Goal: Task Accomplishment & Management: Manage account settings

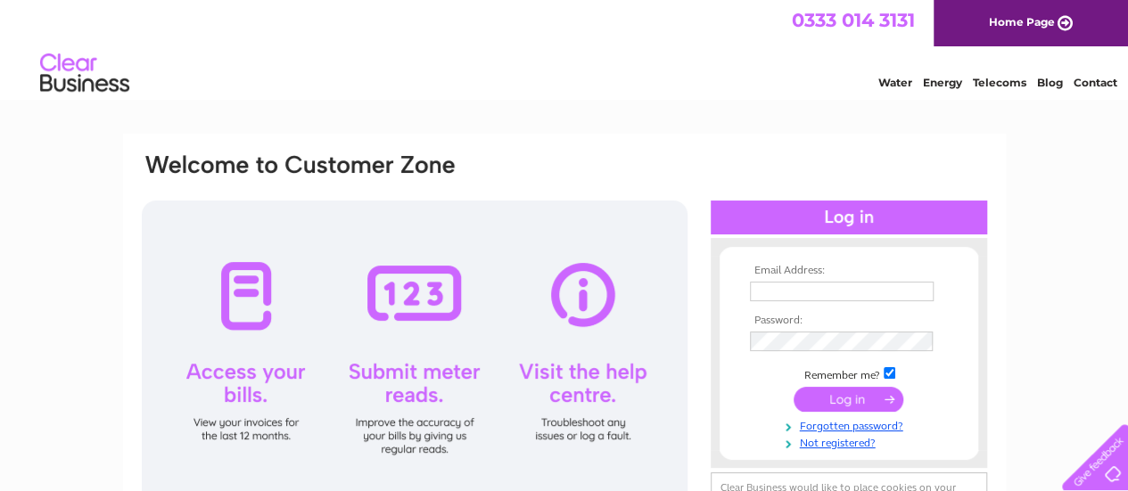
type input "sharon@valvetec-services.com"
drag, startPoint x: 854, startPoint y: 399, endPoint x: 1140, endPoint y: 382, distance: 286.7
click at [854, 399] on input "submit" at bounding box center [848, 399] width 110 height 25
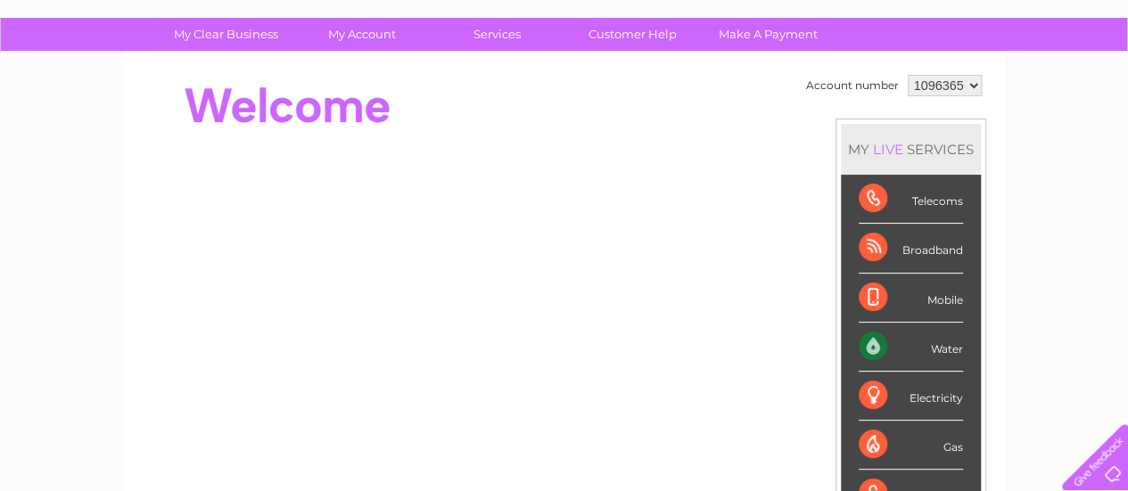
scroll to position [89, 0]
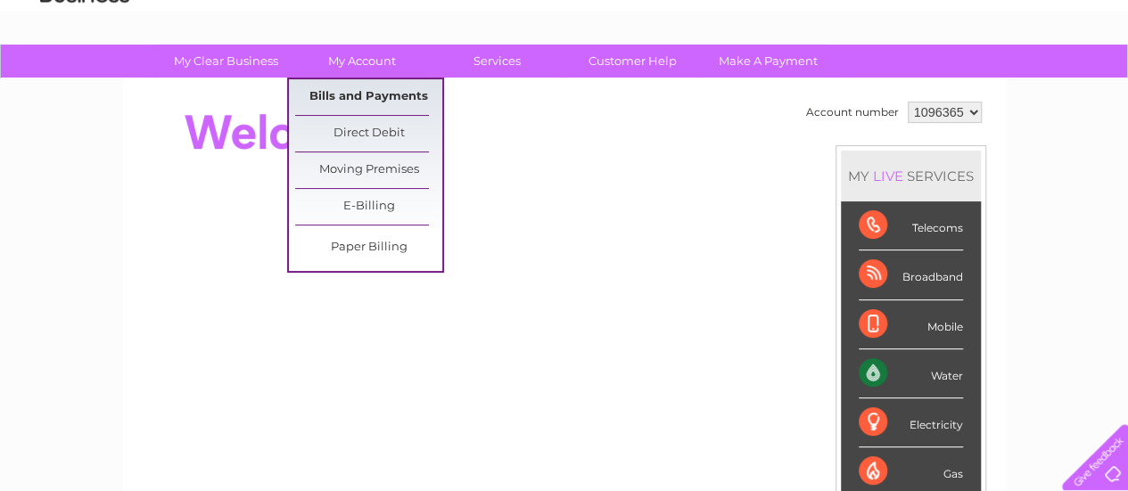
click at [356, 94] on link "Bills and Payments" at bounding box center [368, 97] width 147 height 36
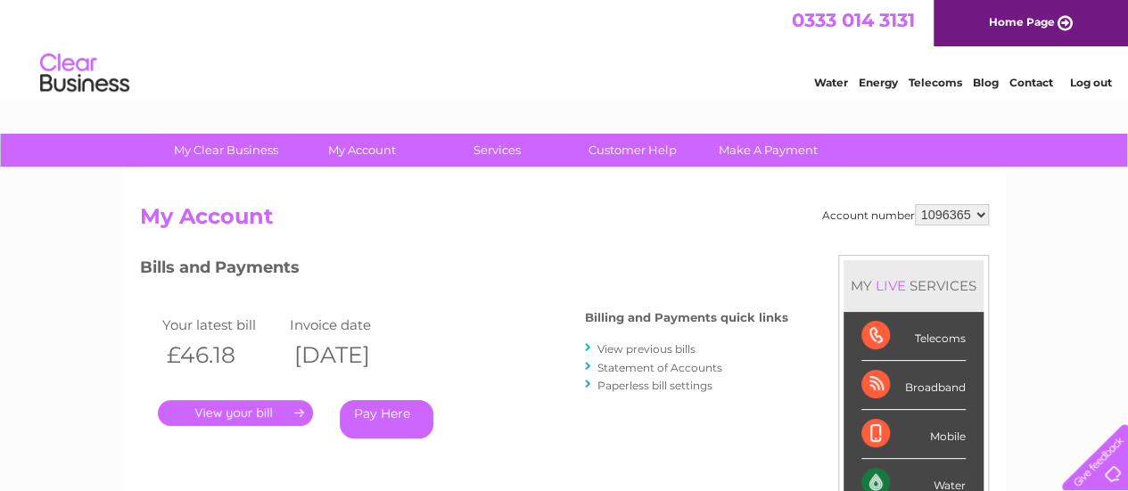
click at [259, 412] on link "." at bounding box center [235, 413] width 155 height 26
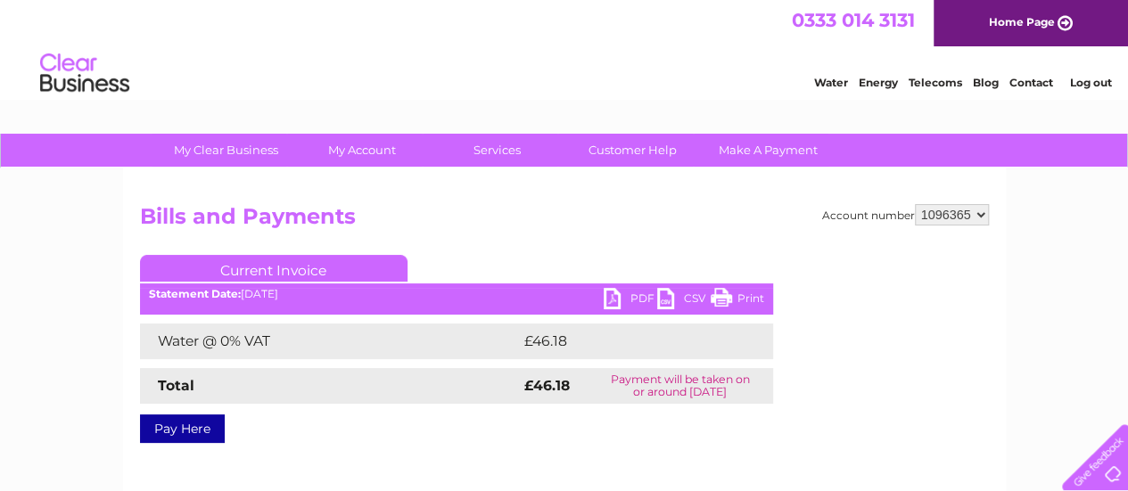
click at [722, 303] on link "Print" at bounding box center [737, 301] width 53 height 26
